Goal: Obtain resource: Obtain resource

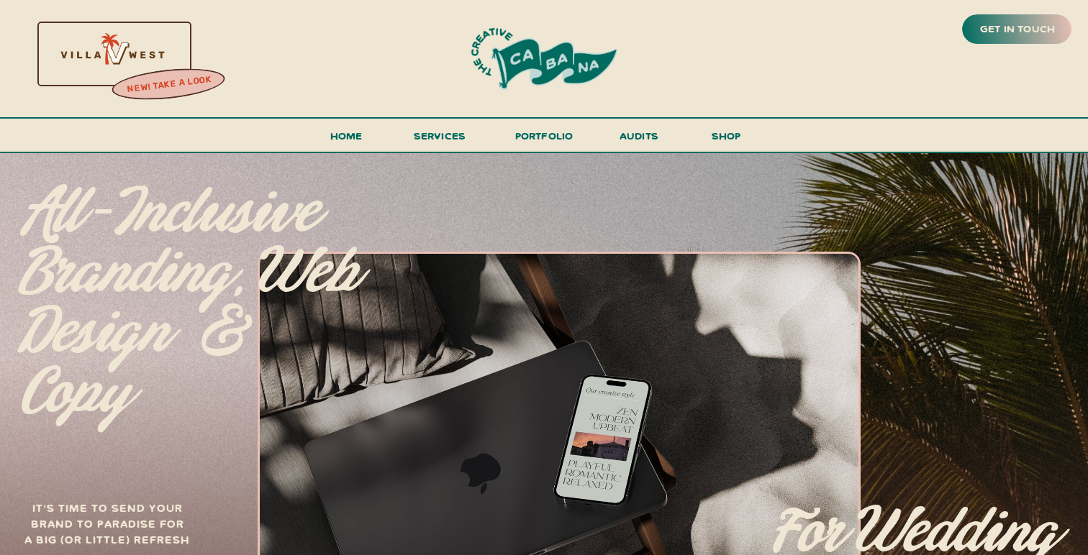
click at [146, 45] on div at bounding box center [111, 53] width 309 height 132
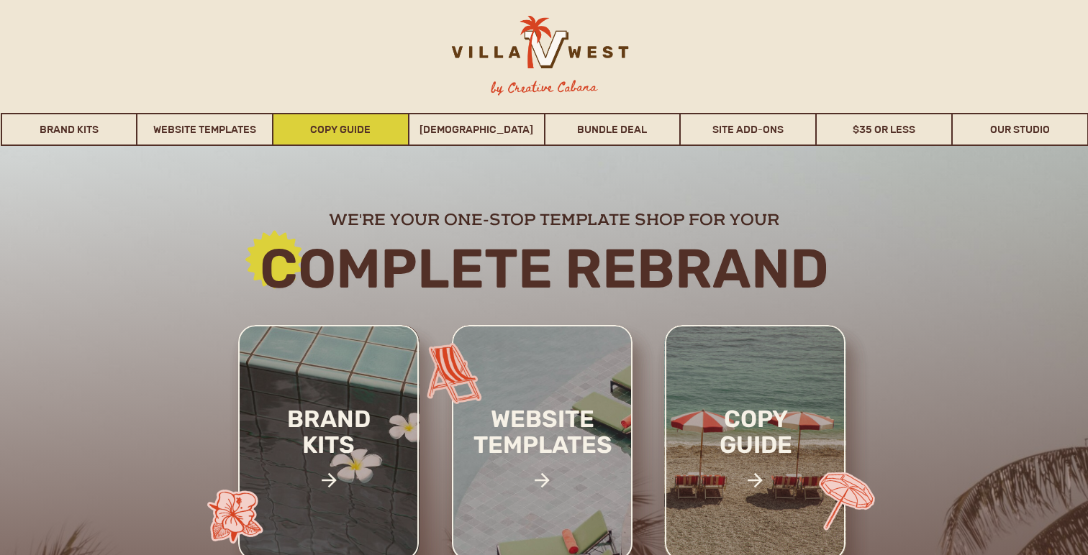
click at [366, 129] on link "Copy Guide" at bounding box center [340, 129] width 135 height 33
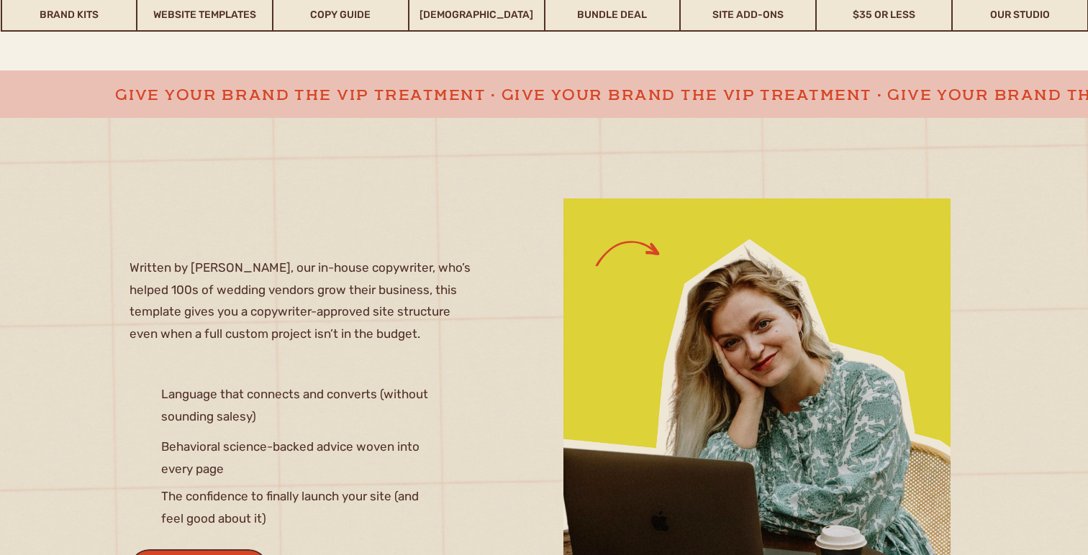
scroll to position [1271, 0]
